Goal: Task Accomplishment & Management: Complete application form

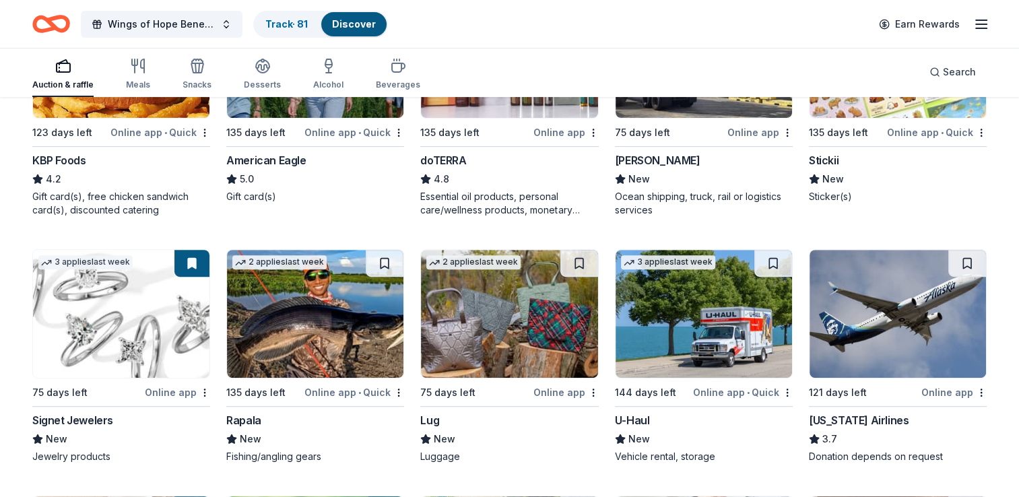
scroll to position [539, 0]
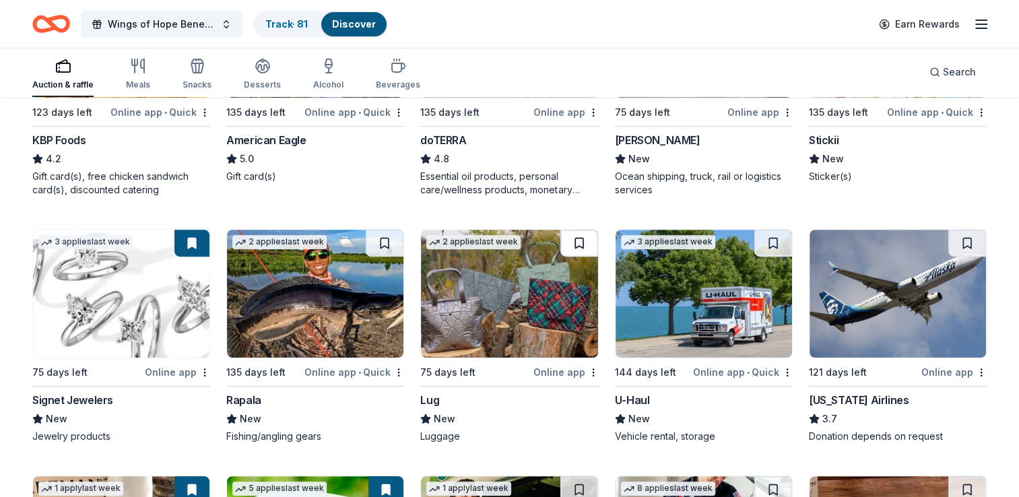
click at [588, 241] on button at bounding box center [580, 243] width 38 height 27
click at [543, 279] on img at bounding box center [509, 294] width 177 height 128
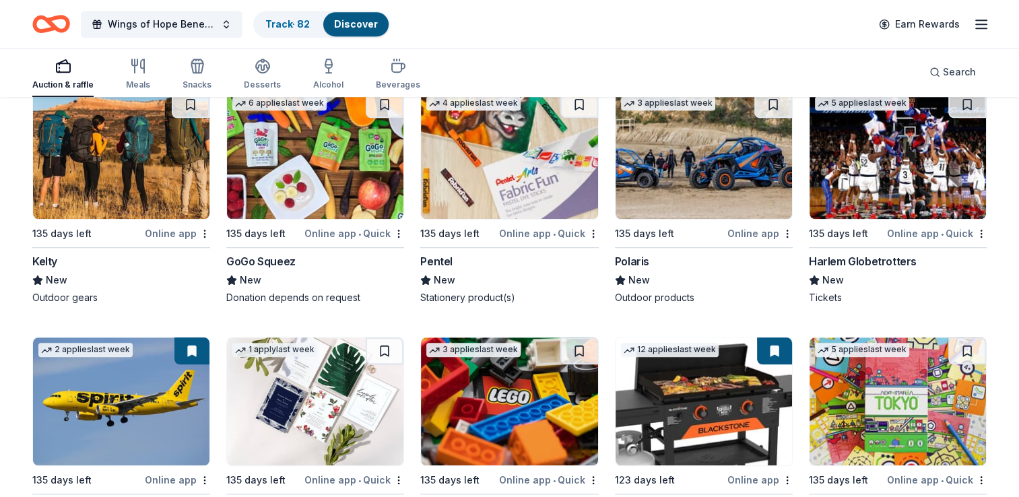
scroll to position [1133, 0]
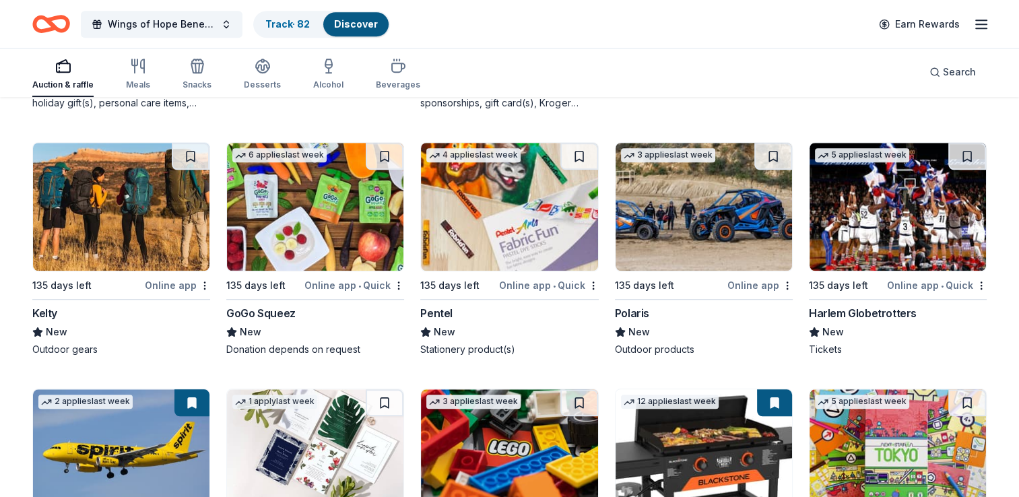
click at [898, 198] on img at bounding box center [898, 207] width 177 height 128
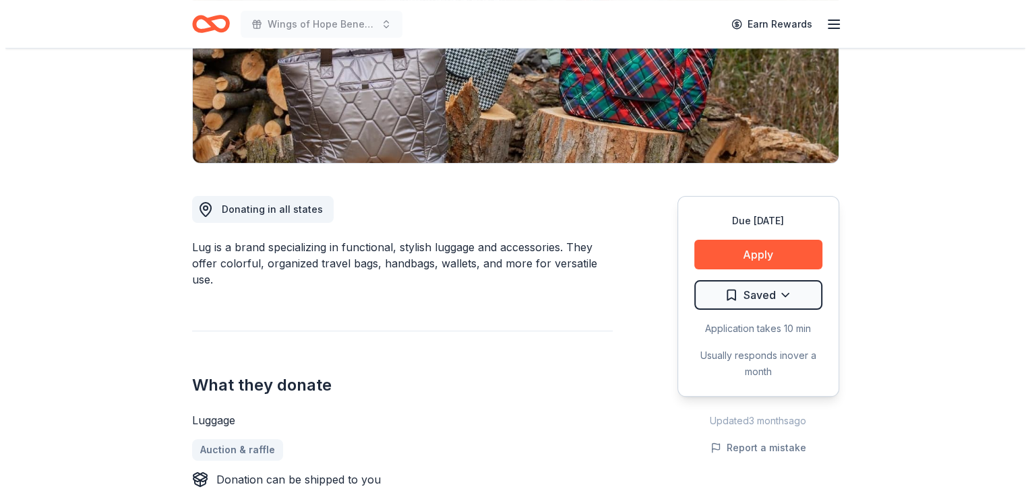
scroll to position [270, 0]
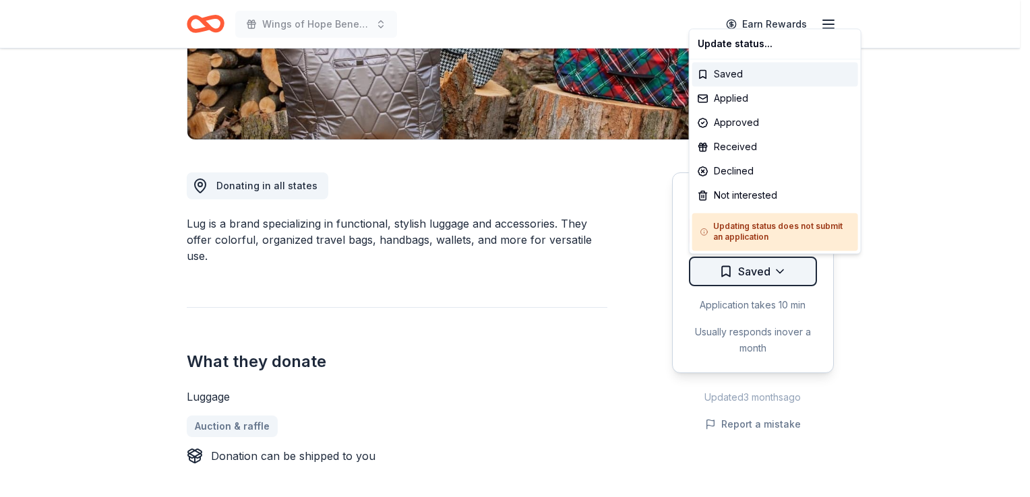
click at [729, 102] on div "Applied" at bounding box center [775, 98] width 166 height 24
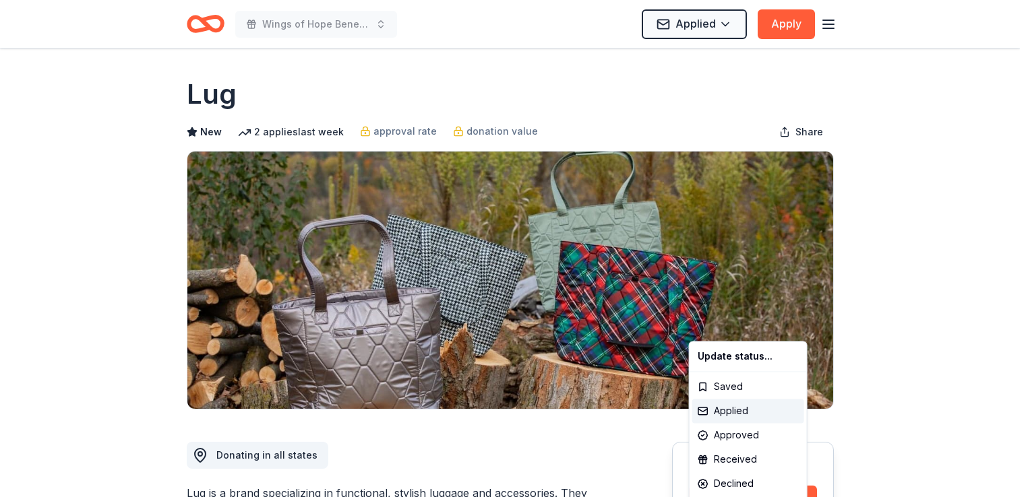
scroll to position [0, 0]
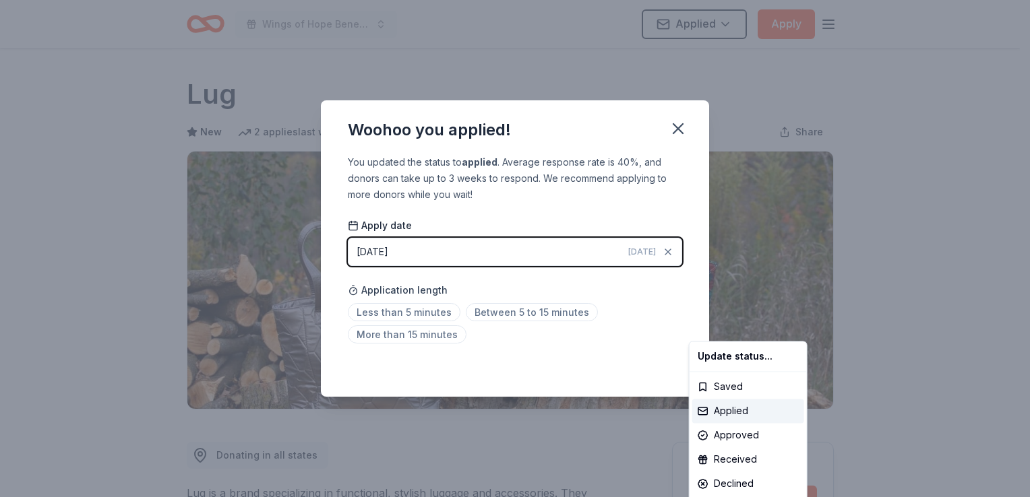
click at [682, 127] on html "Wings of Hope Benefit and Auction Applied Apply Due in 75 days Share Lug New 2 …" at bounding box center [515, 248] width 1030 height 497
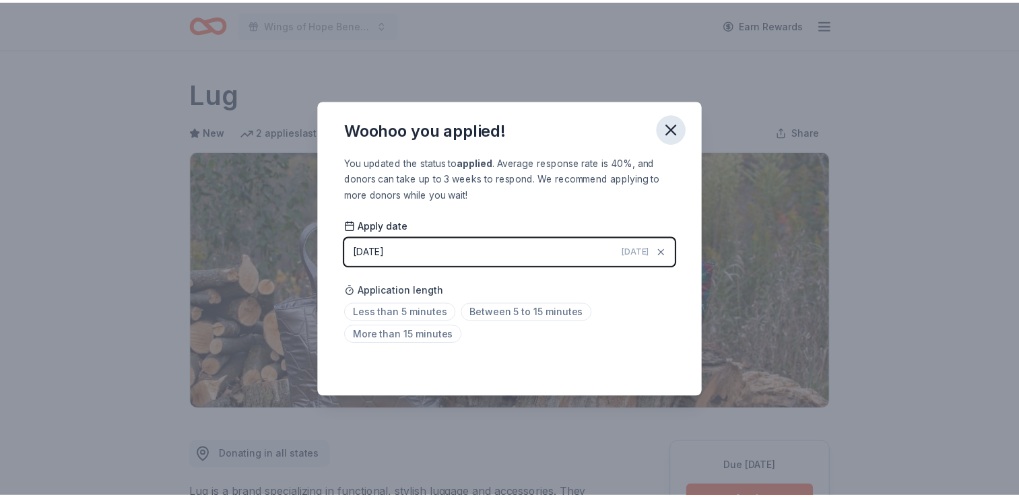
scroll to position [292, 0]
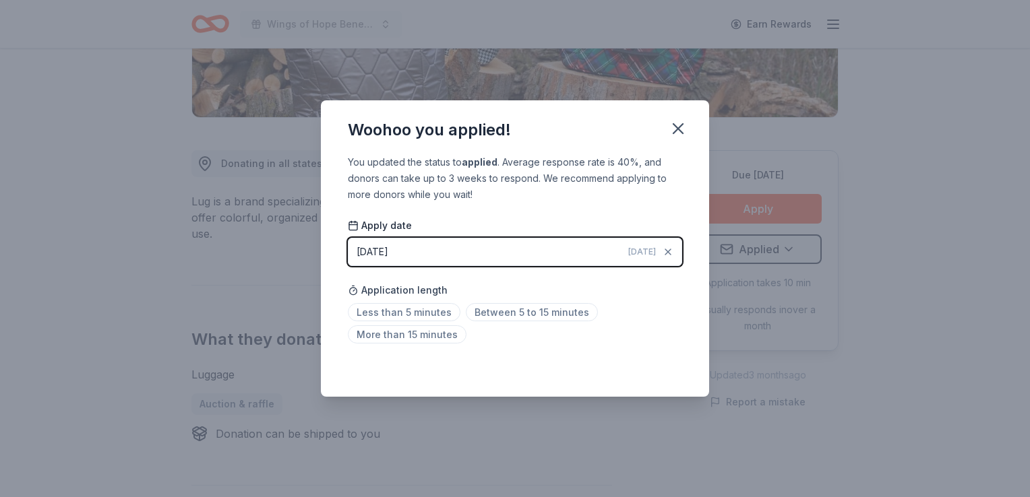
click at [879, 181] on div "Woohoo you applied! You updated the status to applied . Average response rate i…" at bounding box center [515, 248] width 1030 height 497
click at [672, 125] on icon "button" at bounding box center [677, 128] width 19 height 19
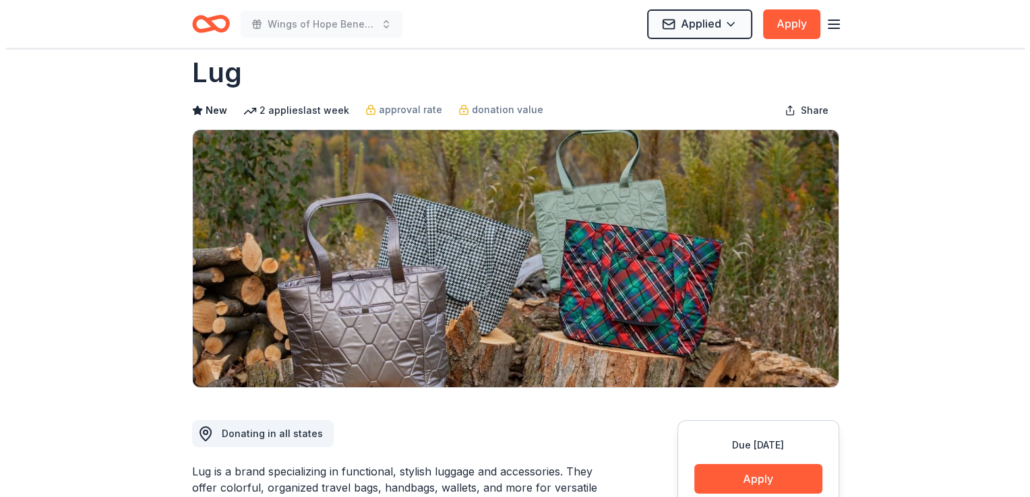
scroll to position [0, 0]
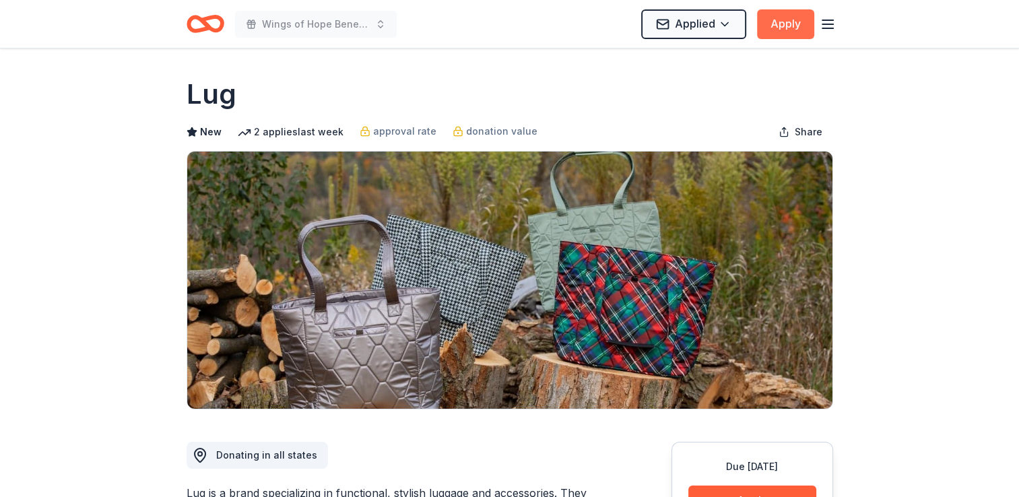
click at [802, 22] on button "Apply" at bounding box center [785, 24] width 57 height 30
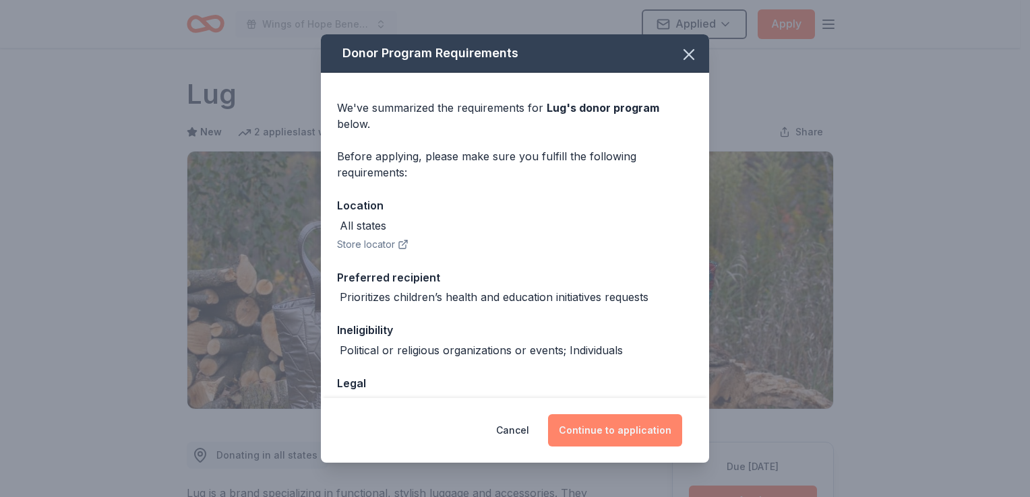
click at [614, 431] on button "Continue to application" at bounding box center [615, 430] width 134 height 32
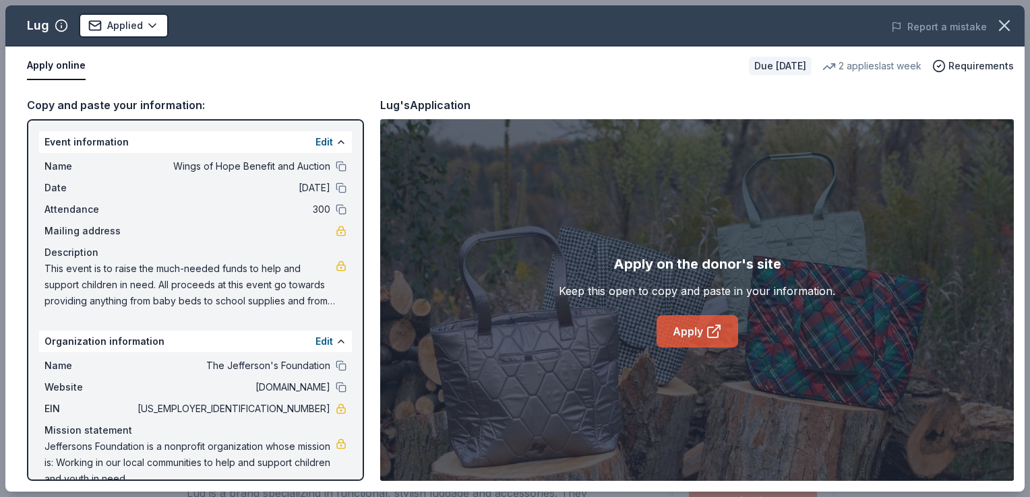
click at [698, 336] on link "Apply" at bounding box center [697, 331] width 82 height 32
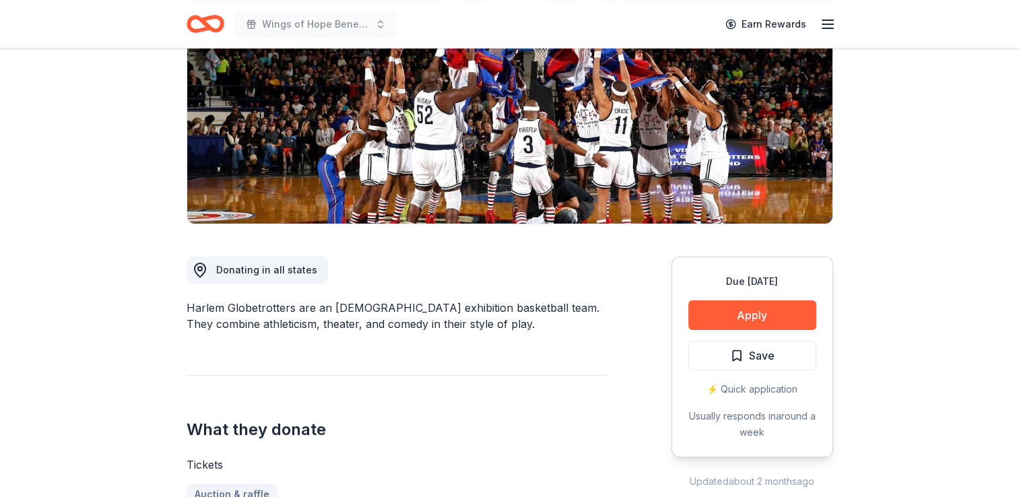
scroll to position [202, 0]
